Goal: Task Accomplishment & Management: Manage account settings

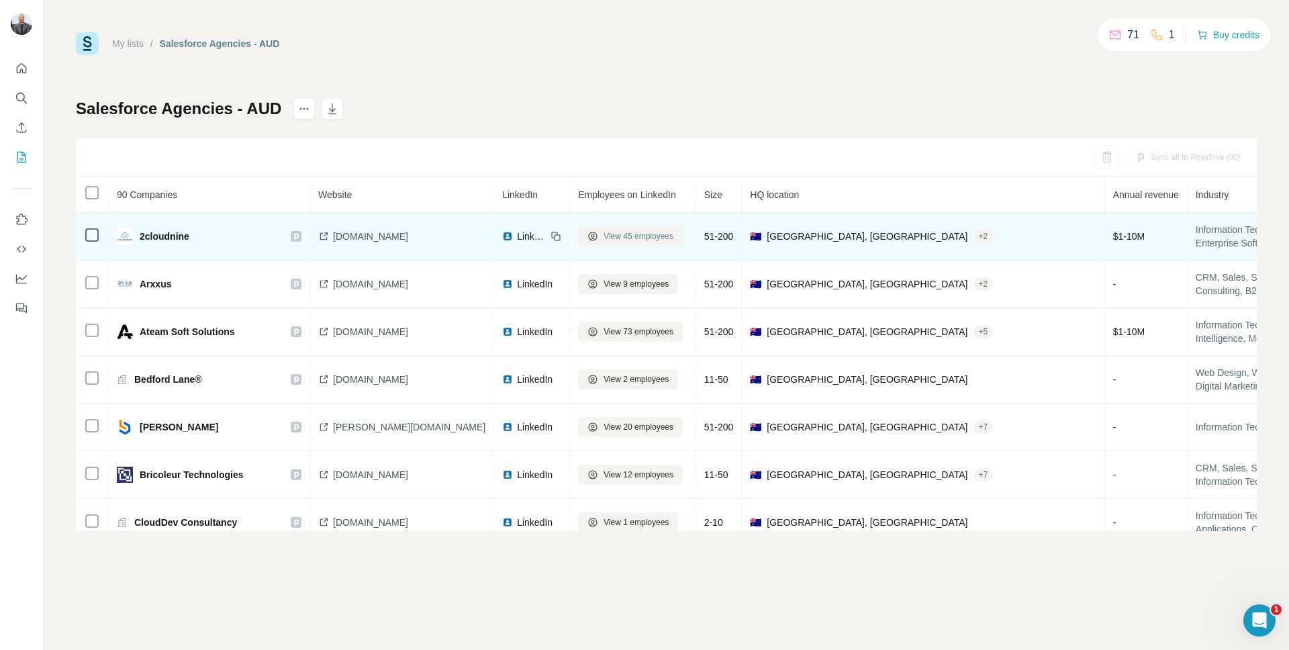
click at [625, 236] on span "View 45 employees" at bounding box center [639, 236] width 70 height 12
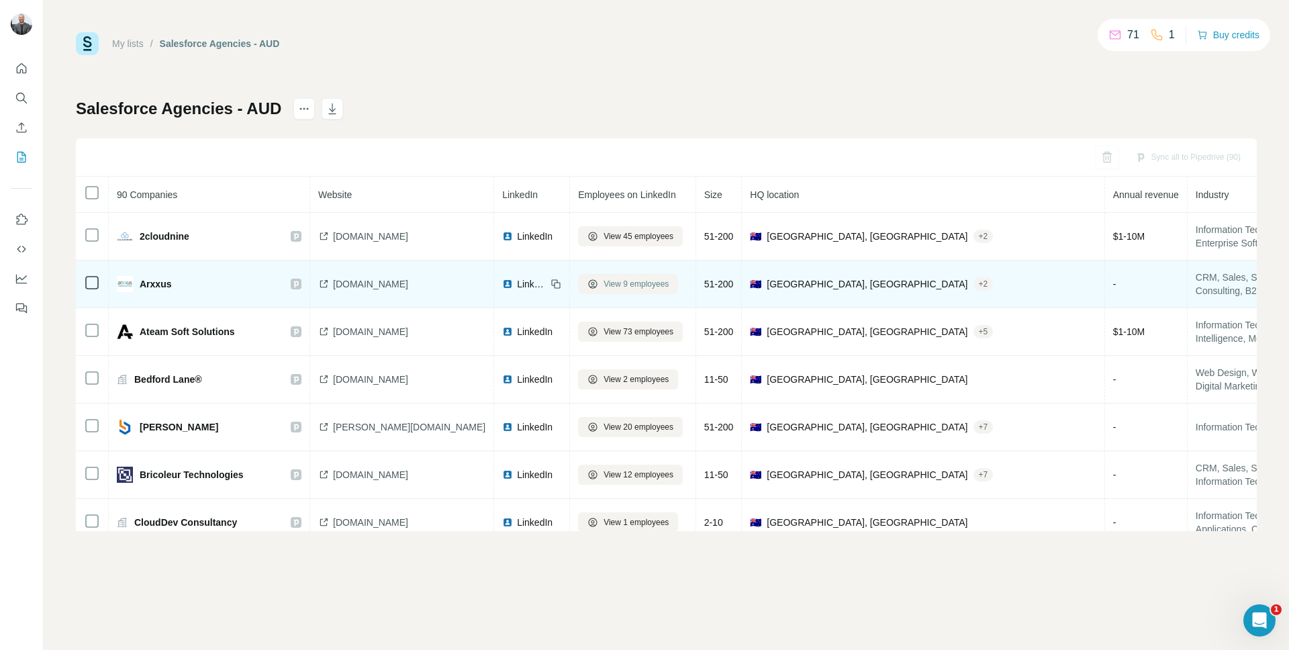
click at [608, 283] on span "View 9 employees" at bounding box center [636, 284] width 65 height 12
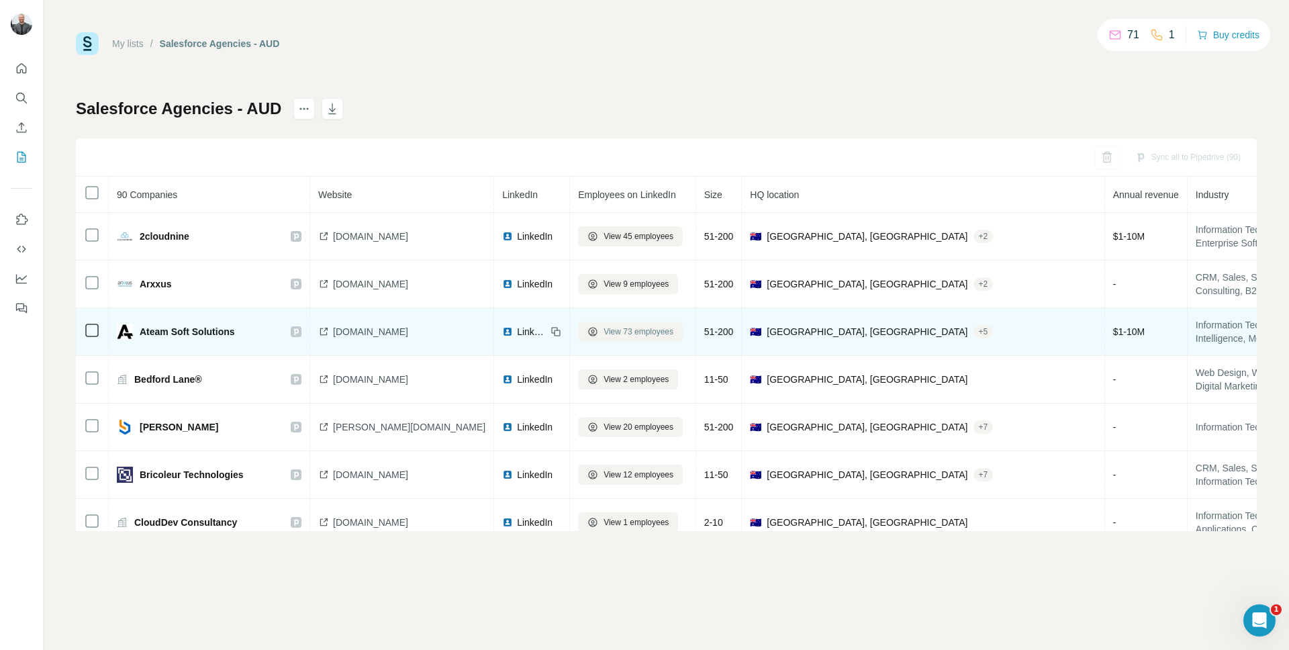
click at [604, 335] on span "View 73 employees" at bounding box center [639, 332] width 70 height 12
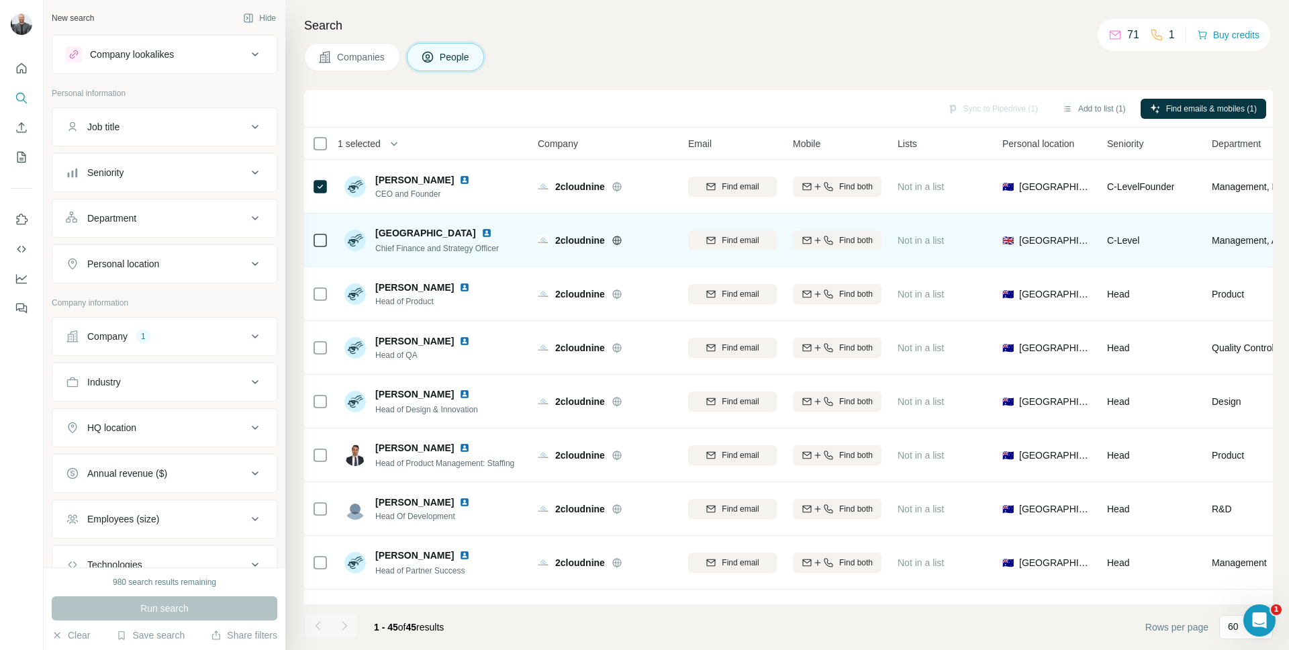
click at [327, 232] on icon at bounding box center [320, 240] width 16 height 16
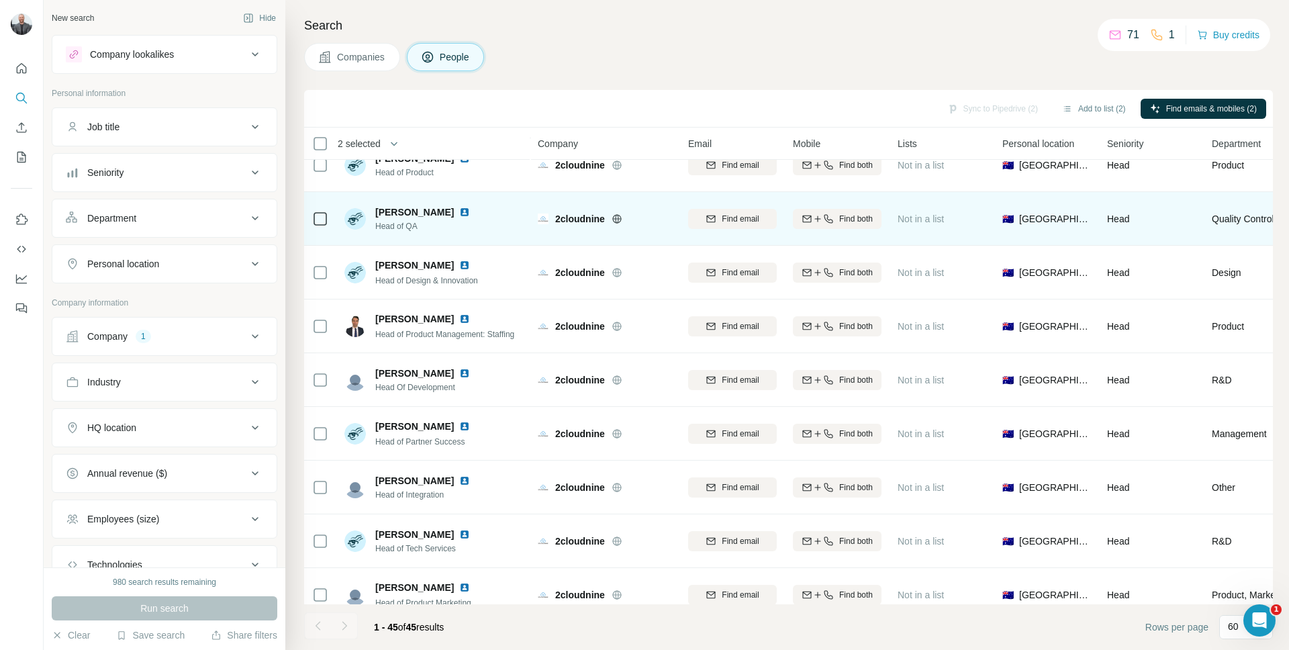
scroll to position [138, 0]
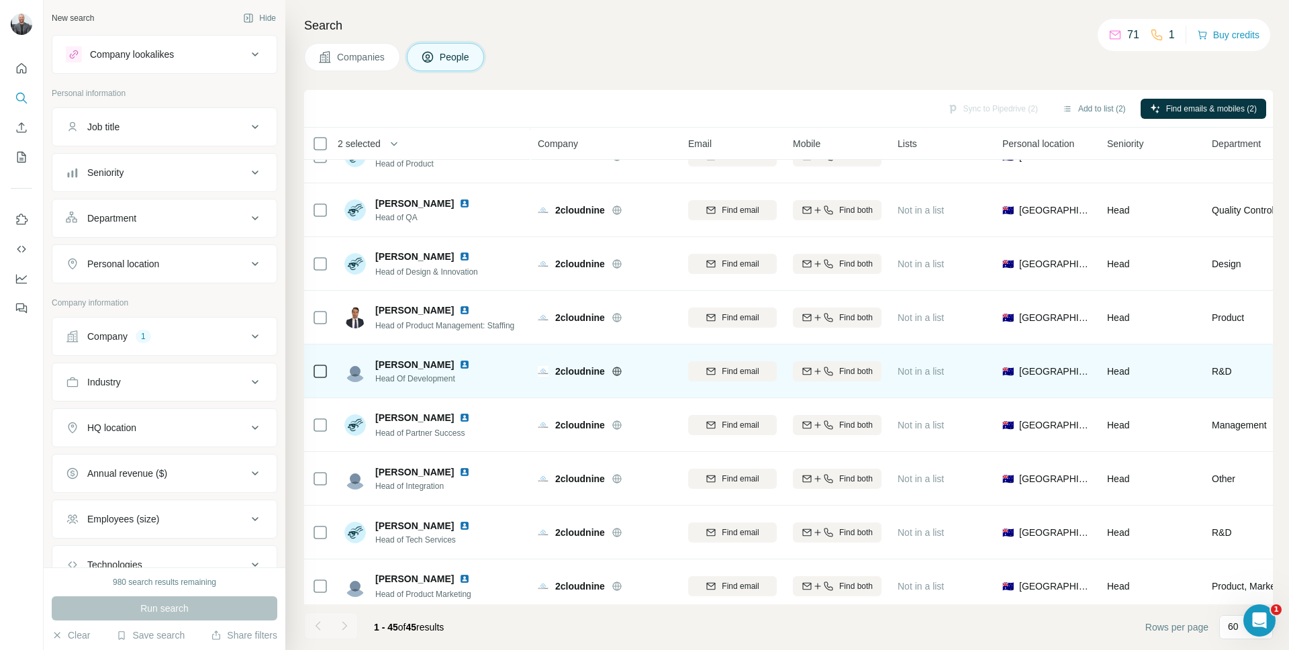
click at [328, 371] on icon at bounding box center [320, 371] width 16 height 16
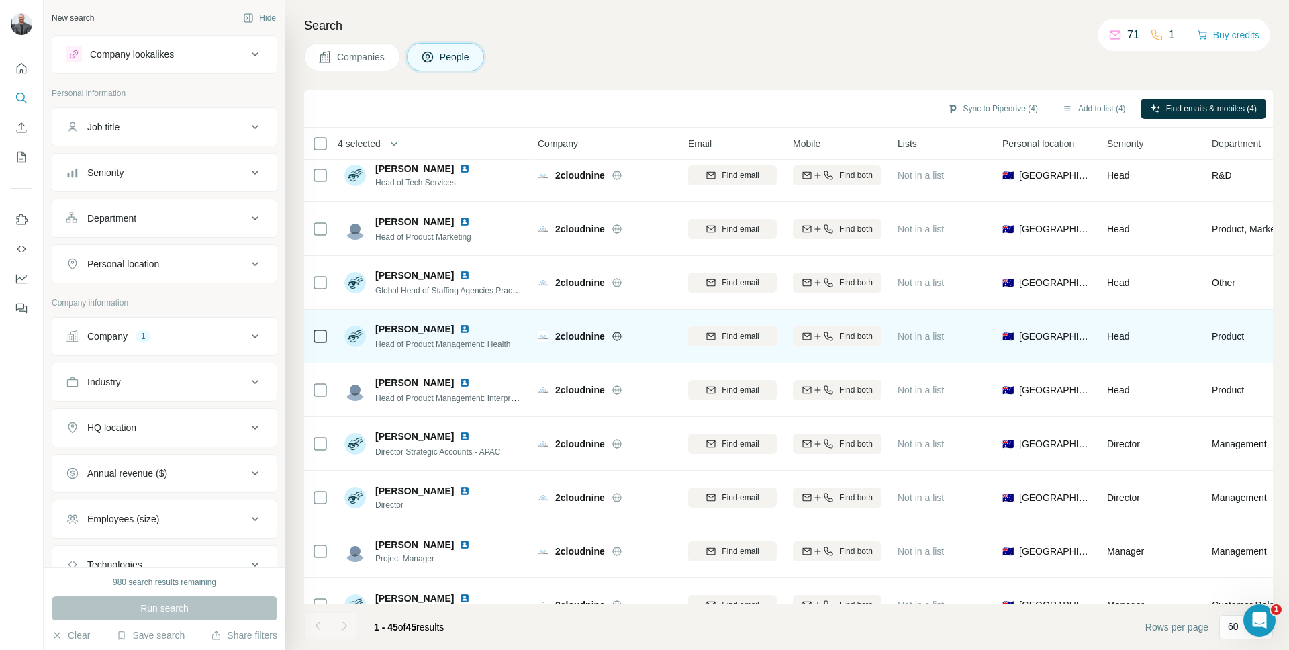
scroll to position [0, 0]
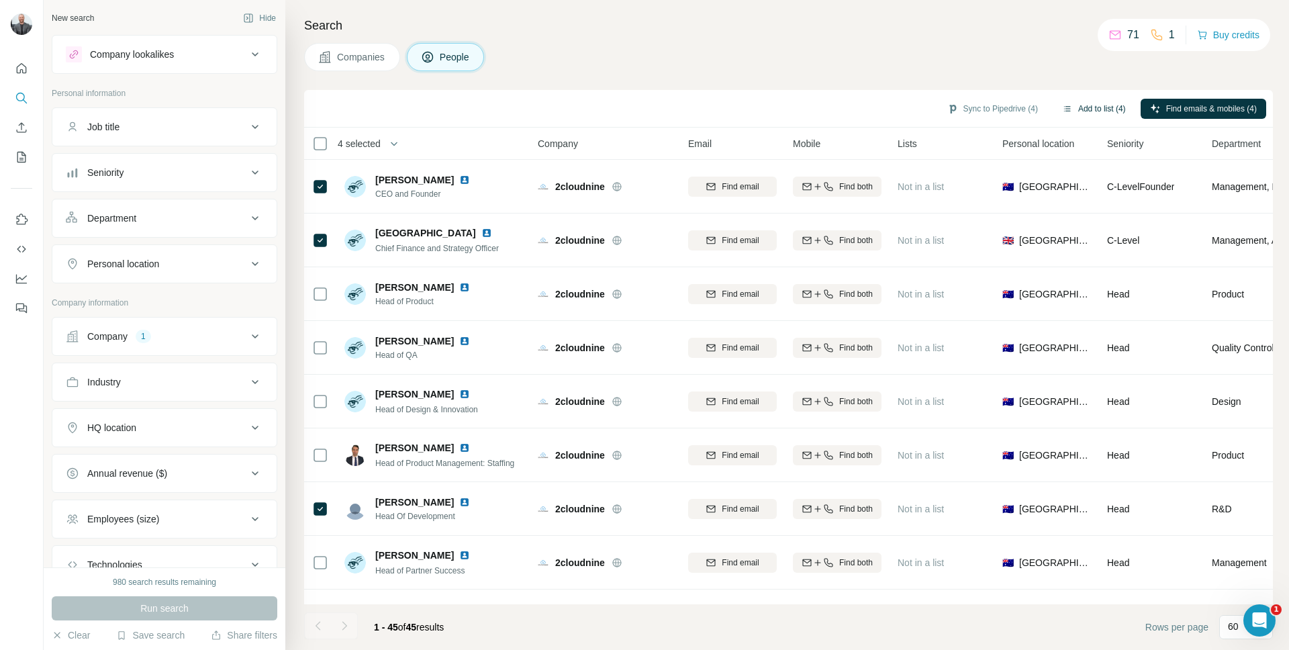
click at [1105, 111] on button "Add to list (4)" at bounding box center [1094, 109] width 83 height 20
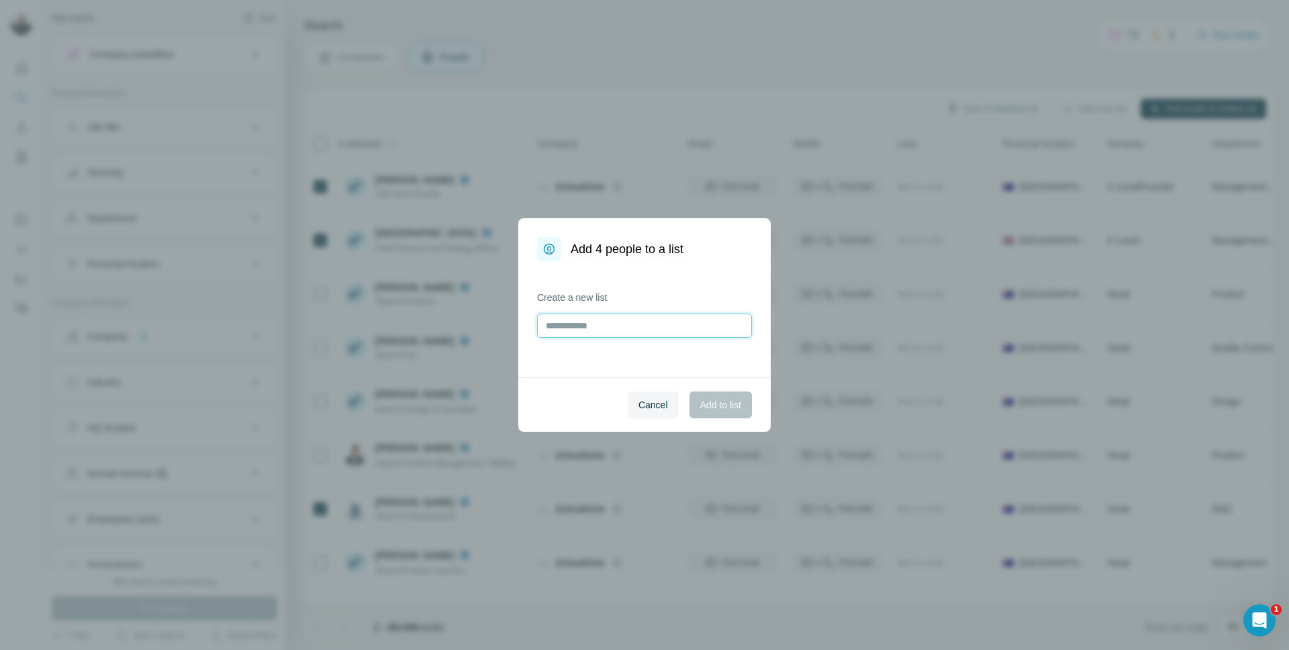
click at [589, 325] on input "text" at bounding box center [644, 326] width 215 height 24
type input "*"
type input "**********"
click at [731, 397] on button "Add to list" at bounding box center [721, 404] width 62 height 27
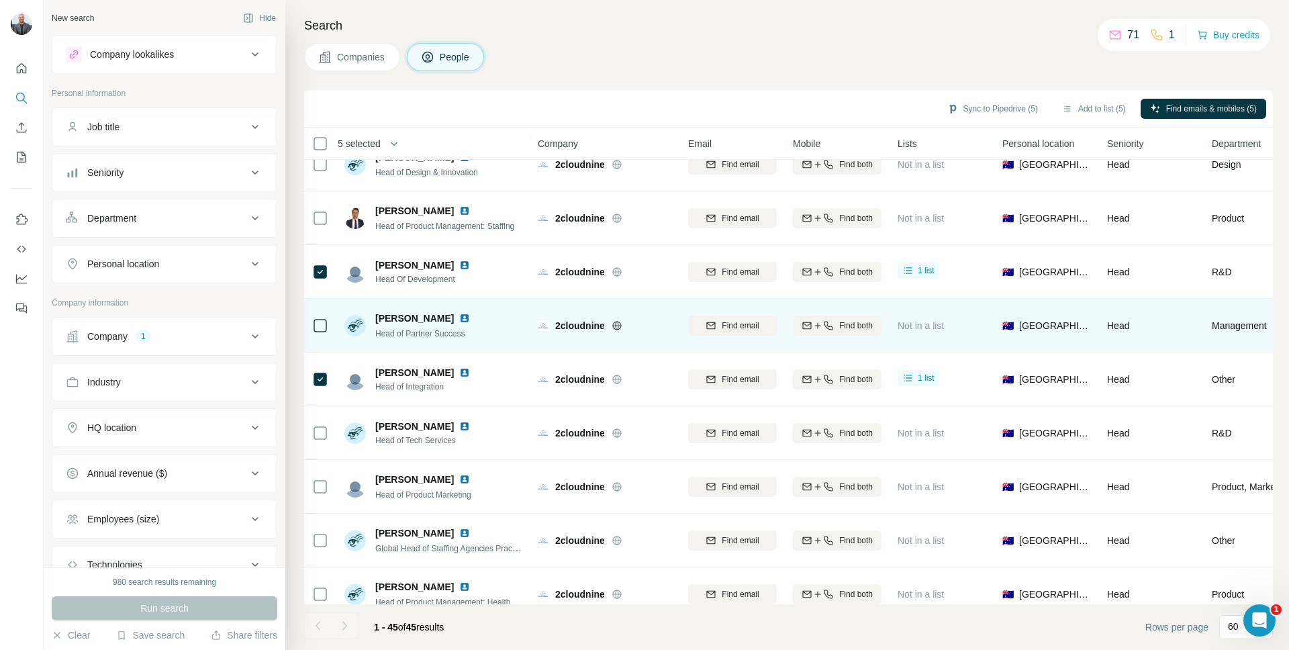
scroll to position [260, 0]
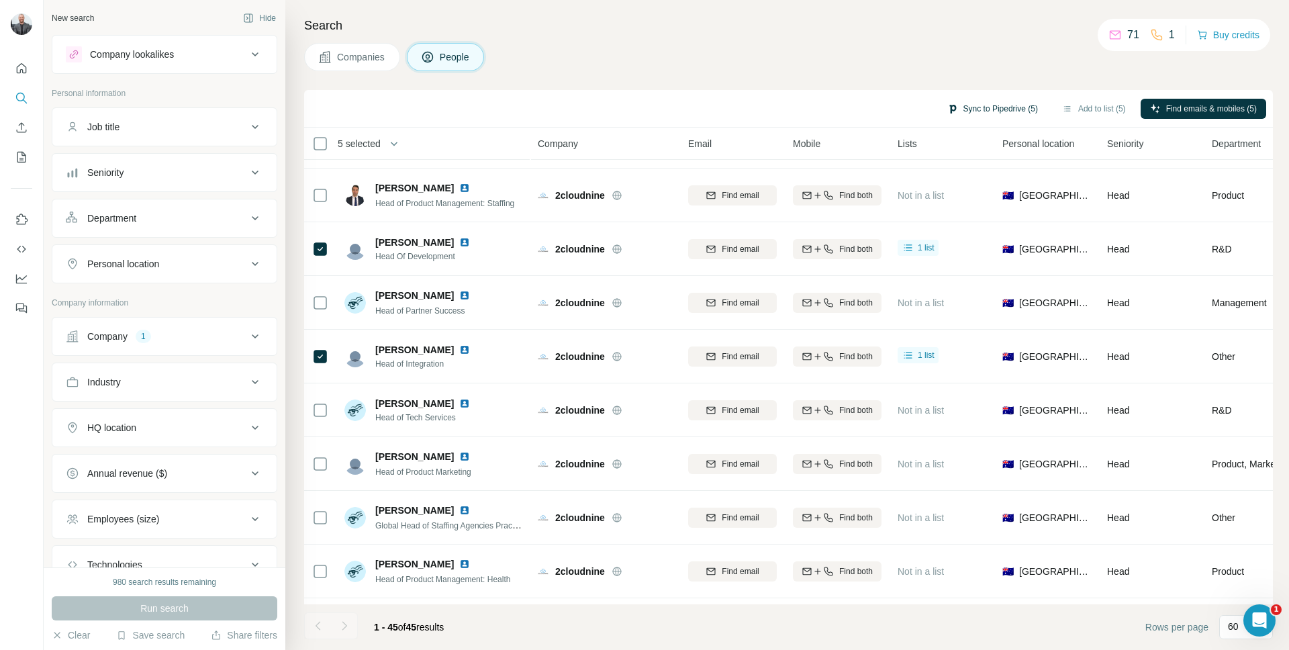
click at [973, 110] on button "Sync to Pipedrive (5)" at bounding box center [992, 109] width 109 height 20
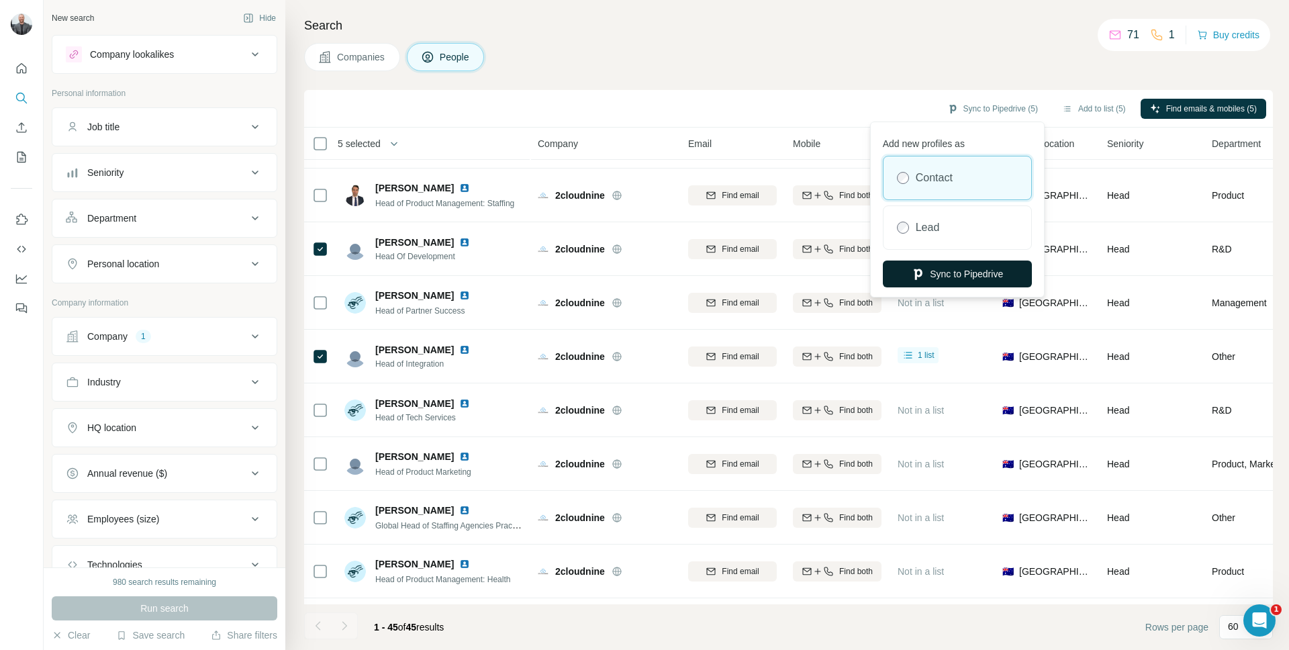
click at [951, 275] on button "Sync to Pipedrive" at bounding box center [957, 274] width 149 height 27
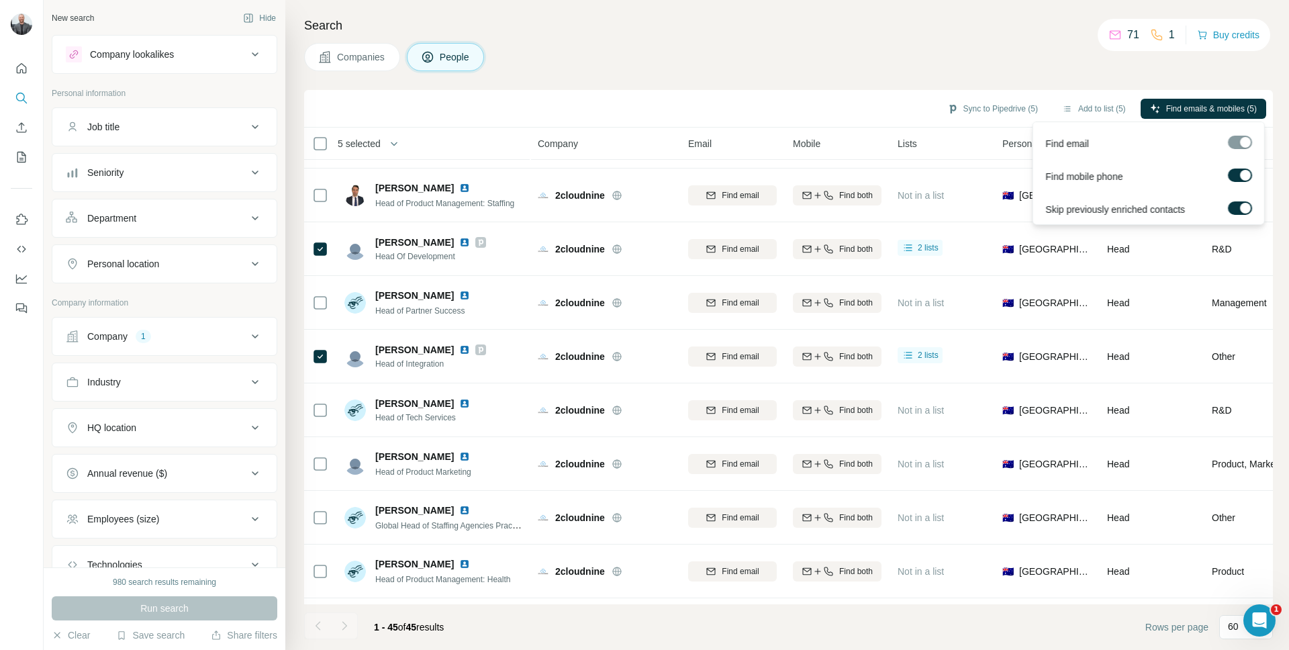
click at [1237, 178] on label at bounding box center [1240, 175] width 24 height 13
click at [1240, 206] on div at bounding box center [1245, 208] width 11 height 11
click at [1239, 144] on div at bounding box center [1240, 142] width 24 height 13
click at [1221, 105] on span "Find emails (5)" at bounding box center [1230, 109] width 53 height 12
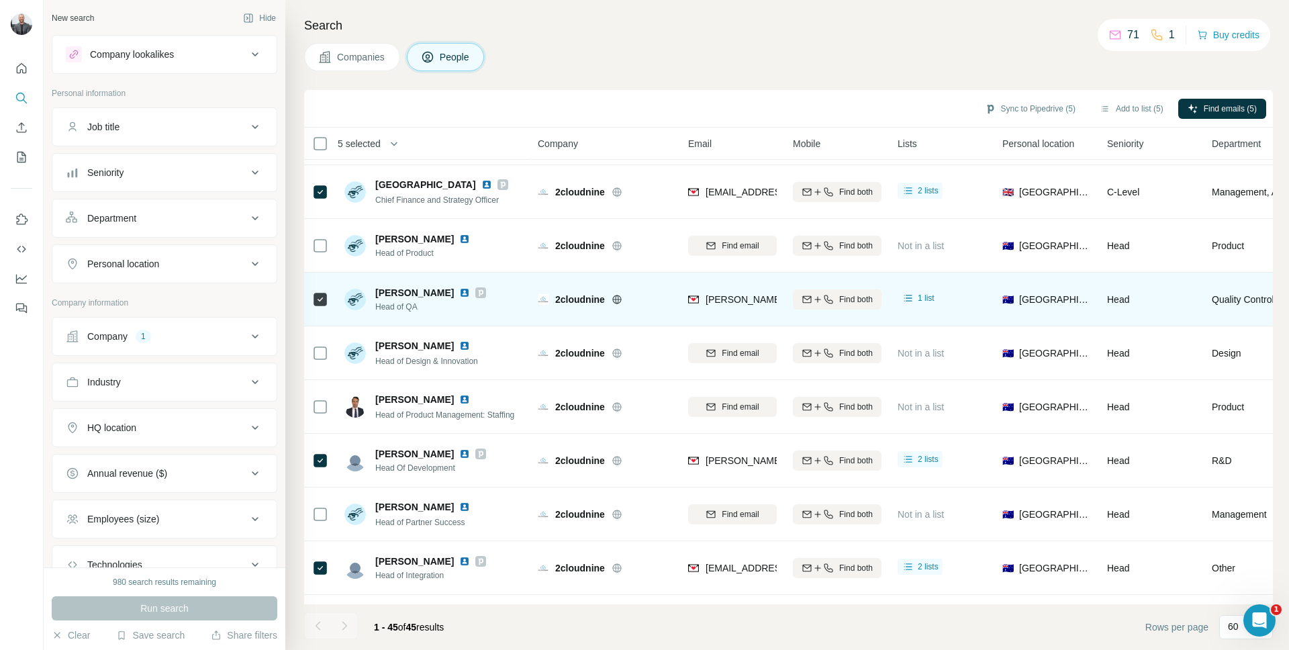
scroll to position [0, 0]
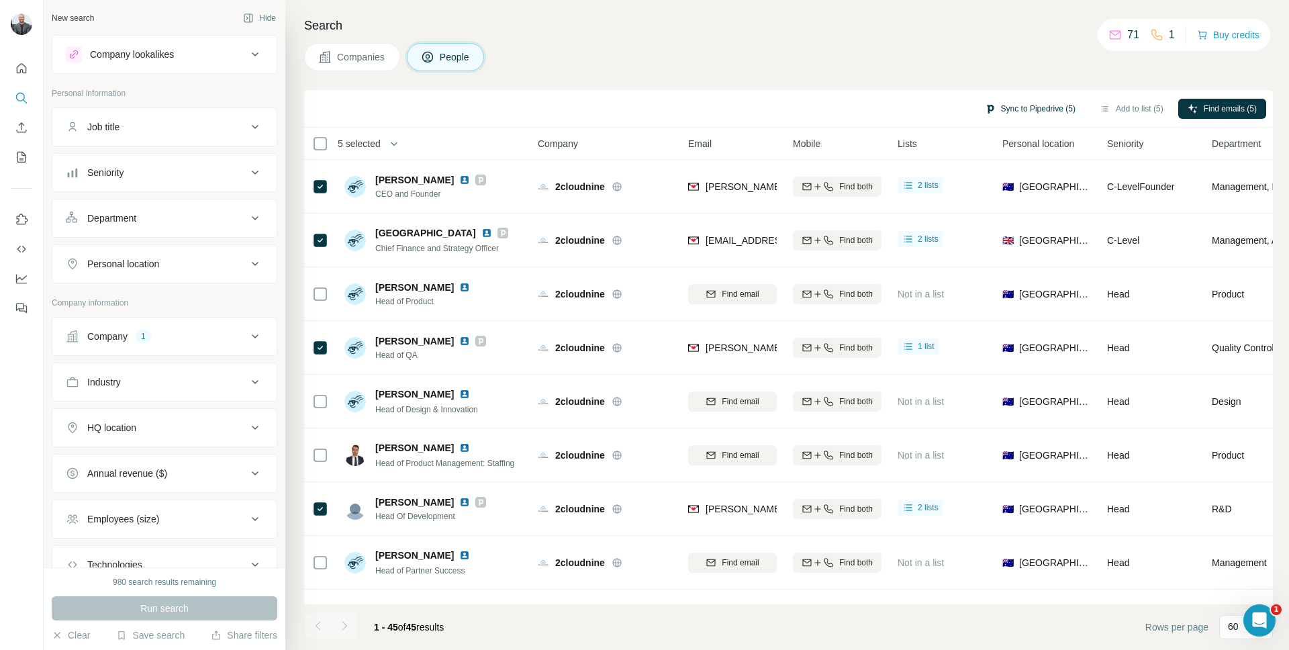
click at [1038, 113] on button "Sync to Pipedrive (5)" at bounding box center [1030, 109] width 109 height 20
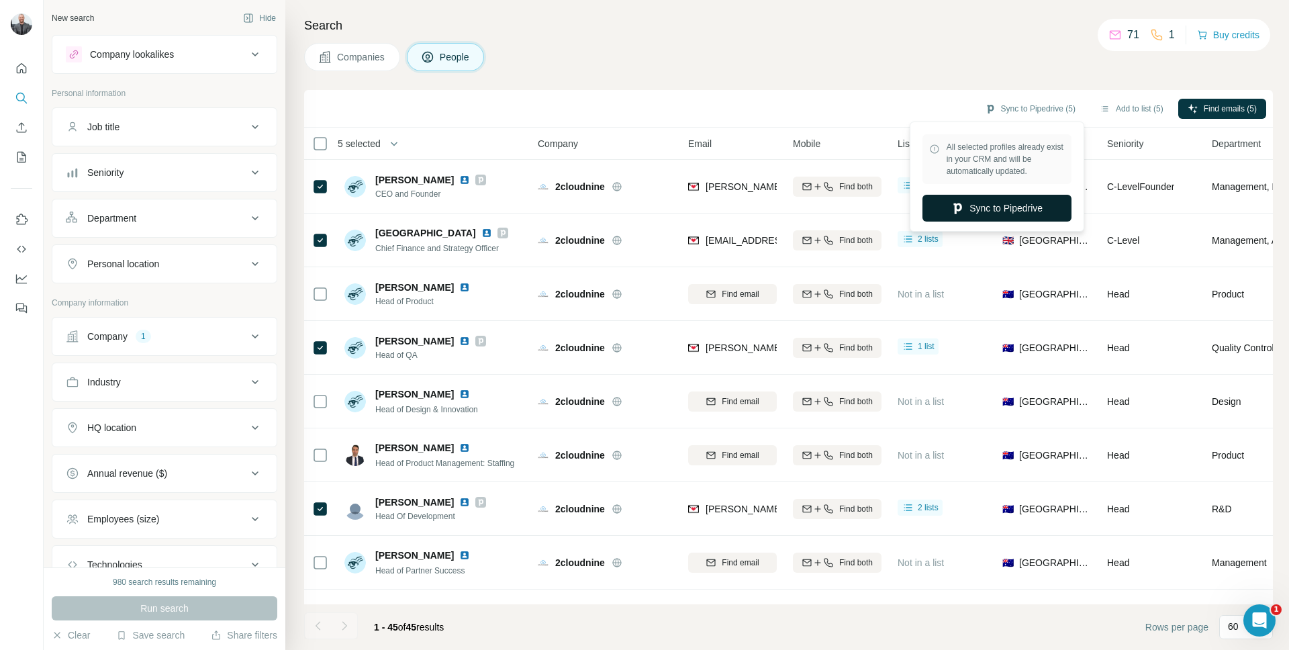
click at [1013, 206] on button "Sync to Pipedrive" at bounding box center [997, 208] width 149 height 27
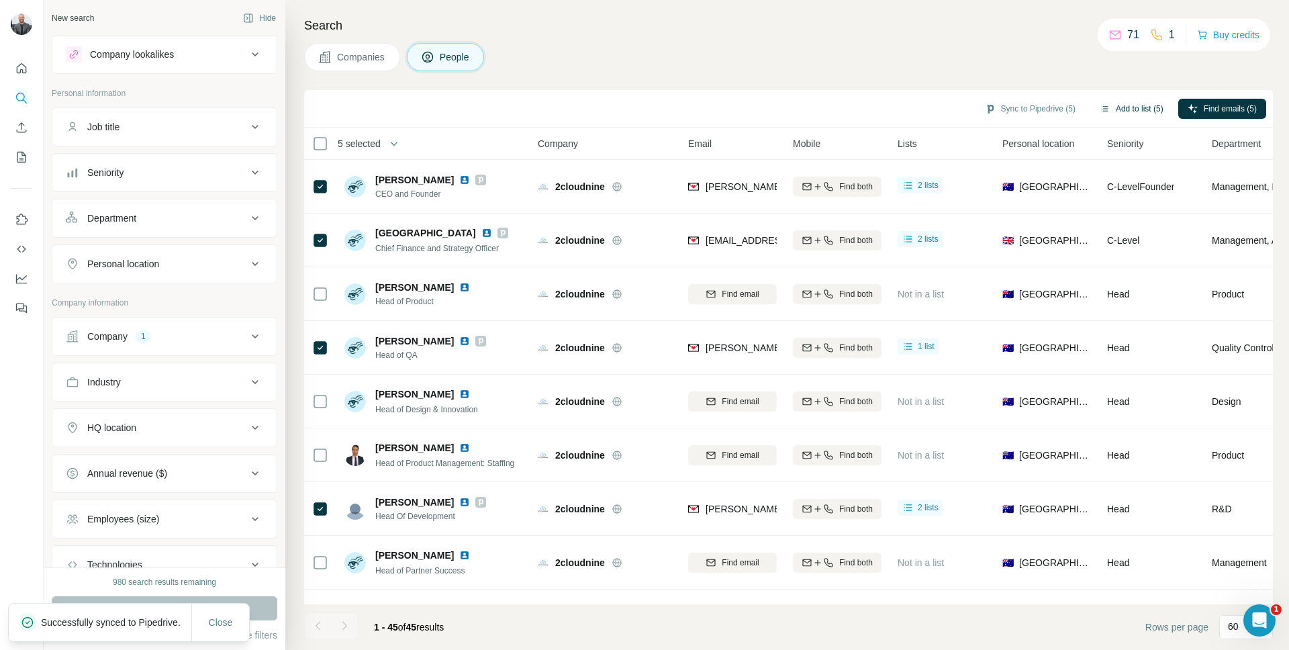
click at [1138, 105] on button "Add to list (5)" at bounding box center [1131, 109] width 83 height 20
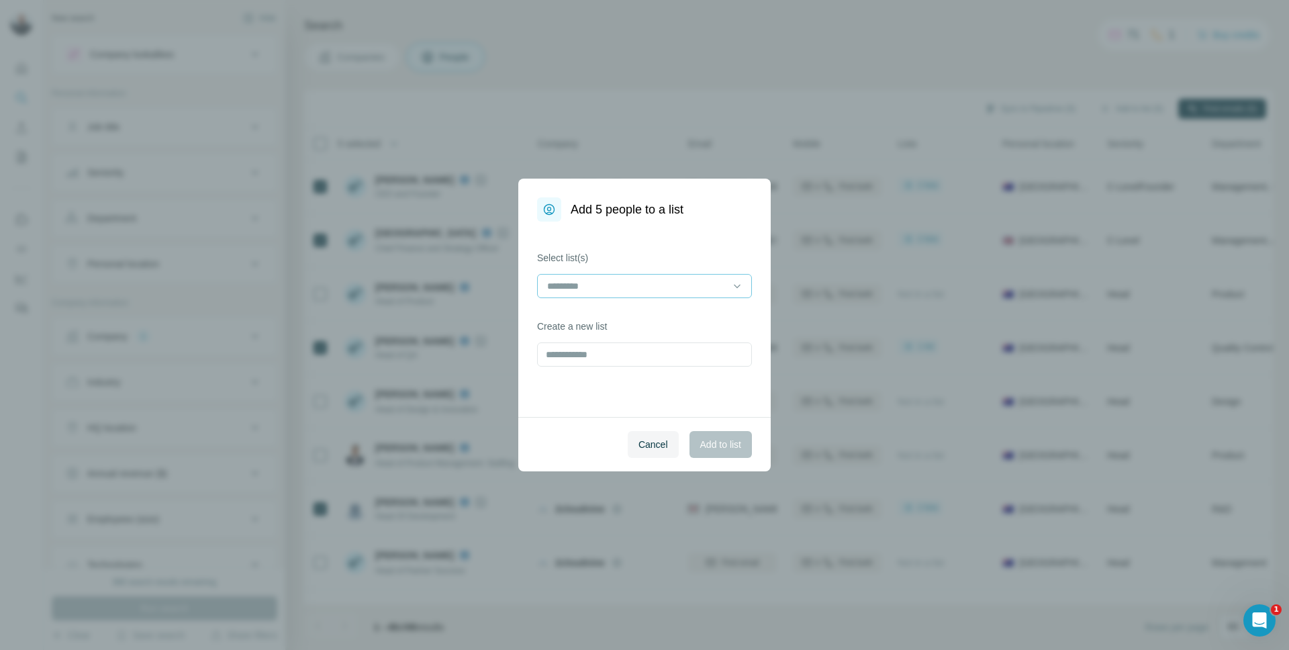
click at [630, 288] on input at bounding box center [636, 286] width 181 height 15
click at [640, 310] on p "People of Salesforce agencies - Australia" at bounding box center [645, 323] width 192 height 27
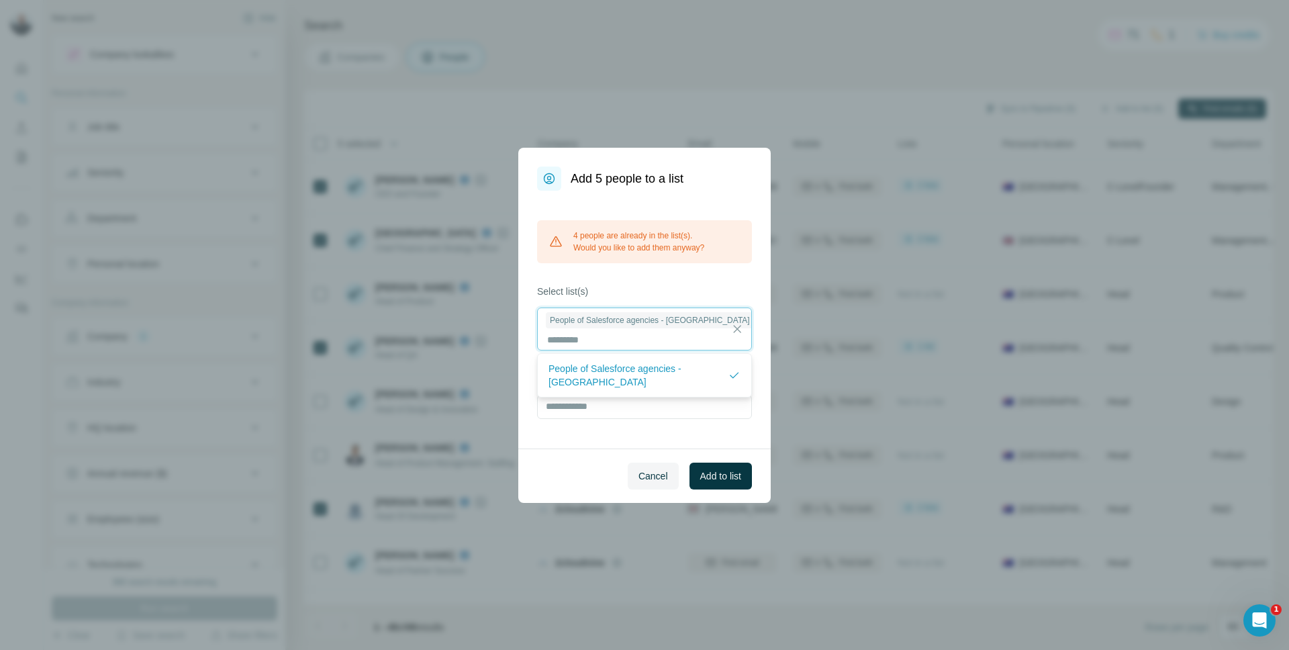
scroll to position [1, 0]
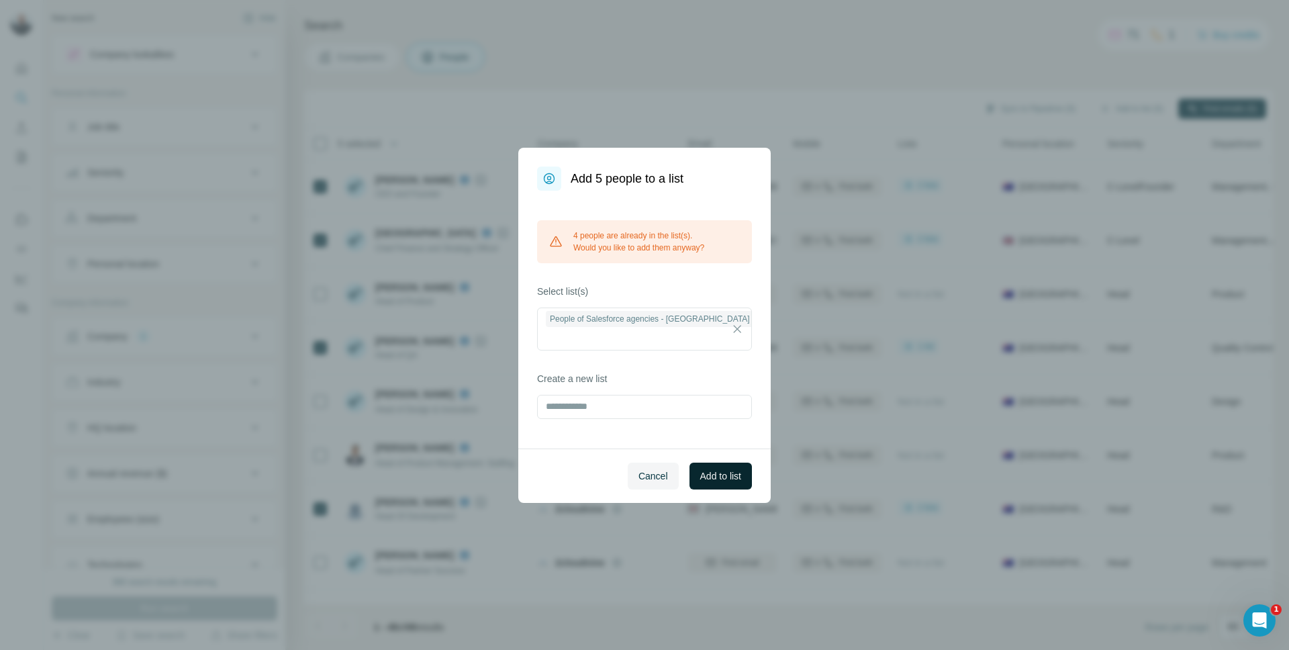
click at [727, 481] on span "Add to list" at bounding box center [720, 475] width 41 height 13
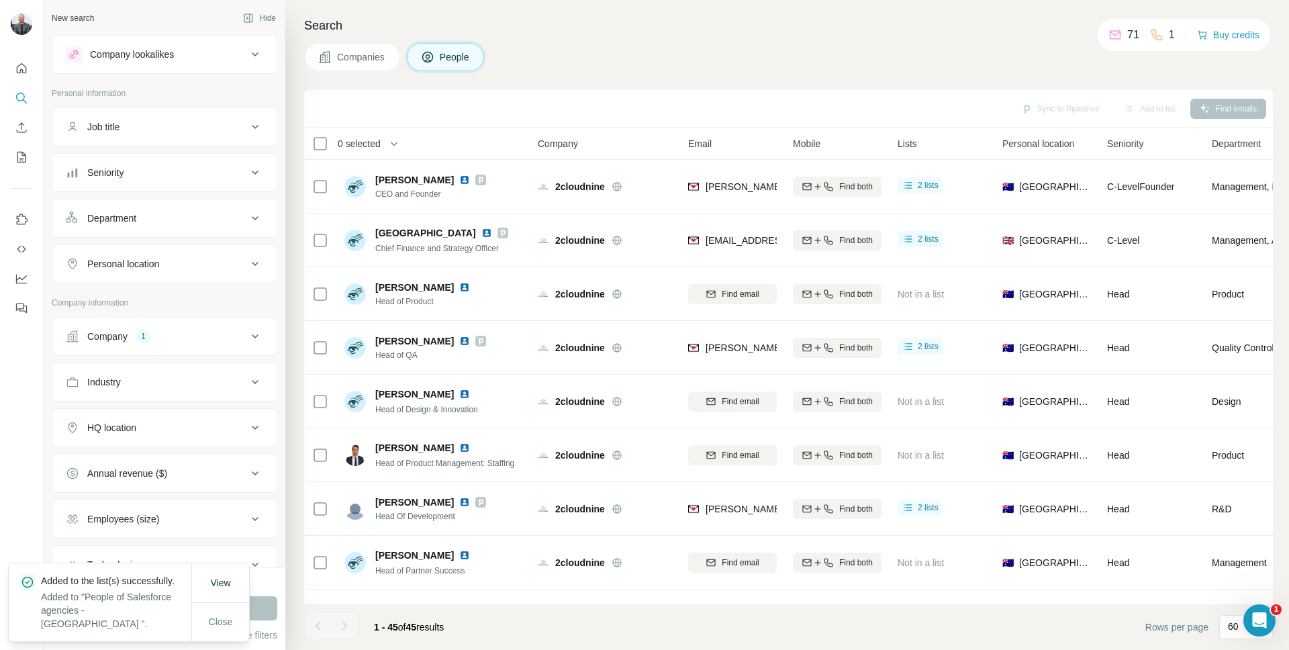
click at [364, 64] on button "Companies" at bounding box center [352, 57] width 96 height 28
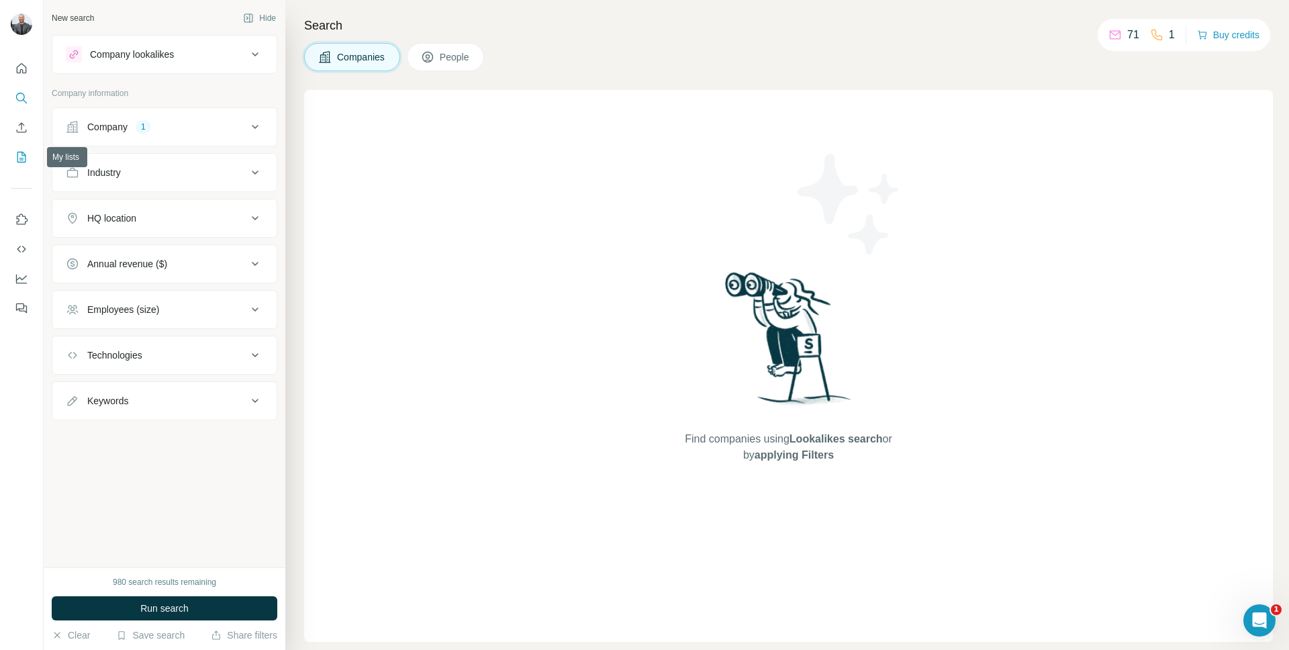
click at [28, 160] on icon "My lists" at bounding box center [21, 156] width 13 height 13
